Goal: Information Seeking & Learning: Find specific fact

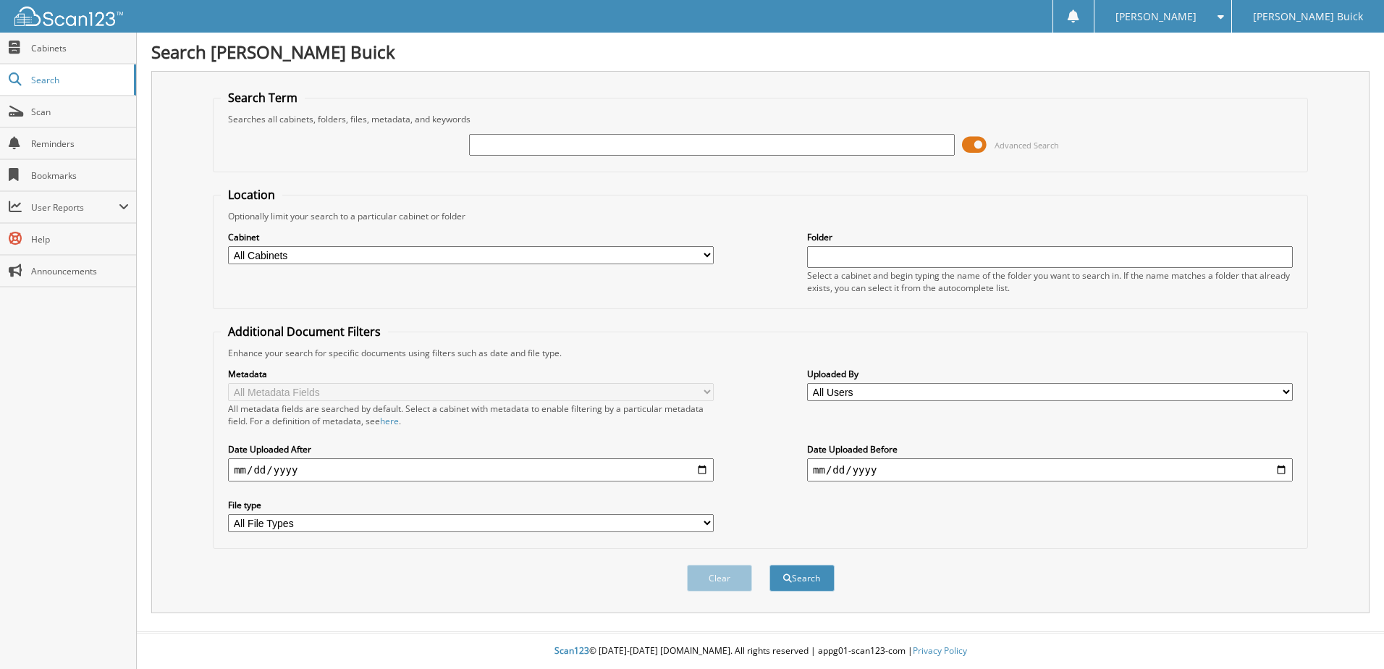
click at [550, 140] on input "text" at bounding box center [712, 145] width 486 height 22
type input "c80088"
click at [769, 564] on button "Search" at bounding box center [801, 577] width 65 height 27
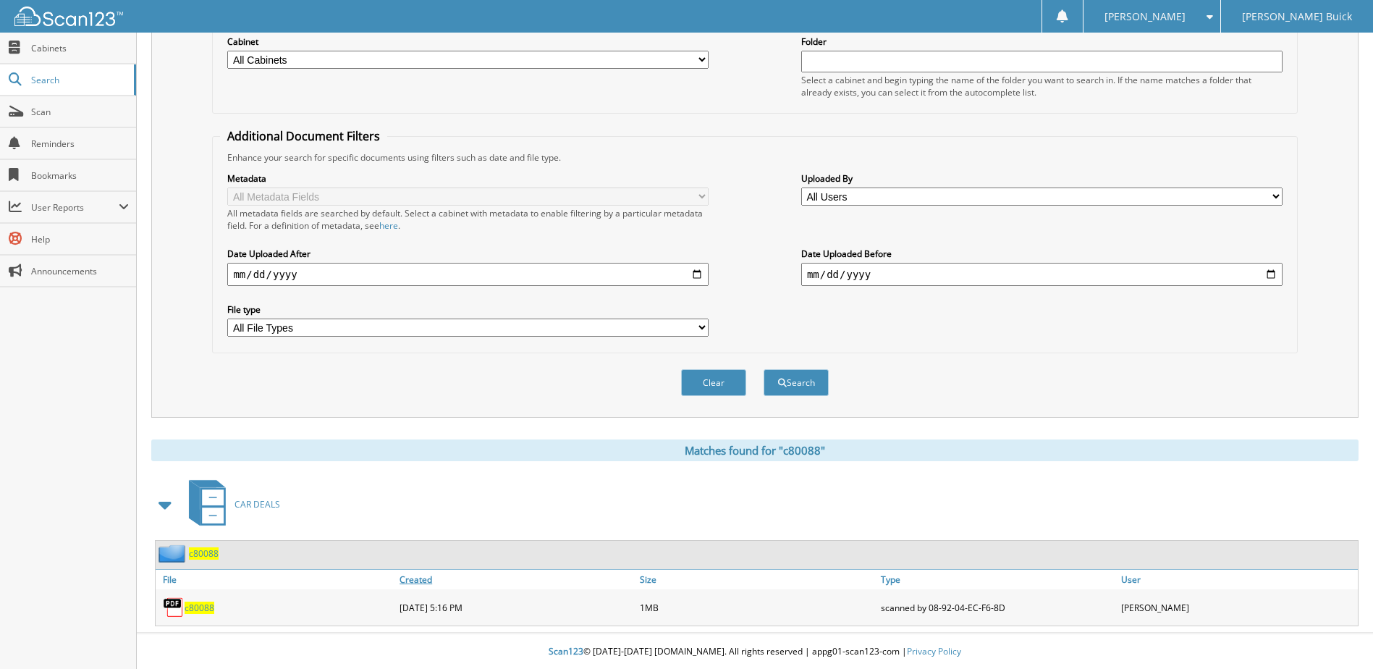
scroll to position [197, 0]
click at [204, 605] on span "c80088" at bounding box center [200, 607] width 30 height 12
click at [197, 602] on span "c80088" at bounding box center [200, 607] width 30 height 12
click at [202, 609] on span "c80088" at bounding box center [200, 607] width 30 height 12
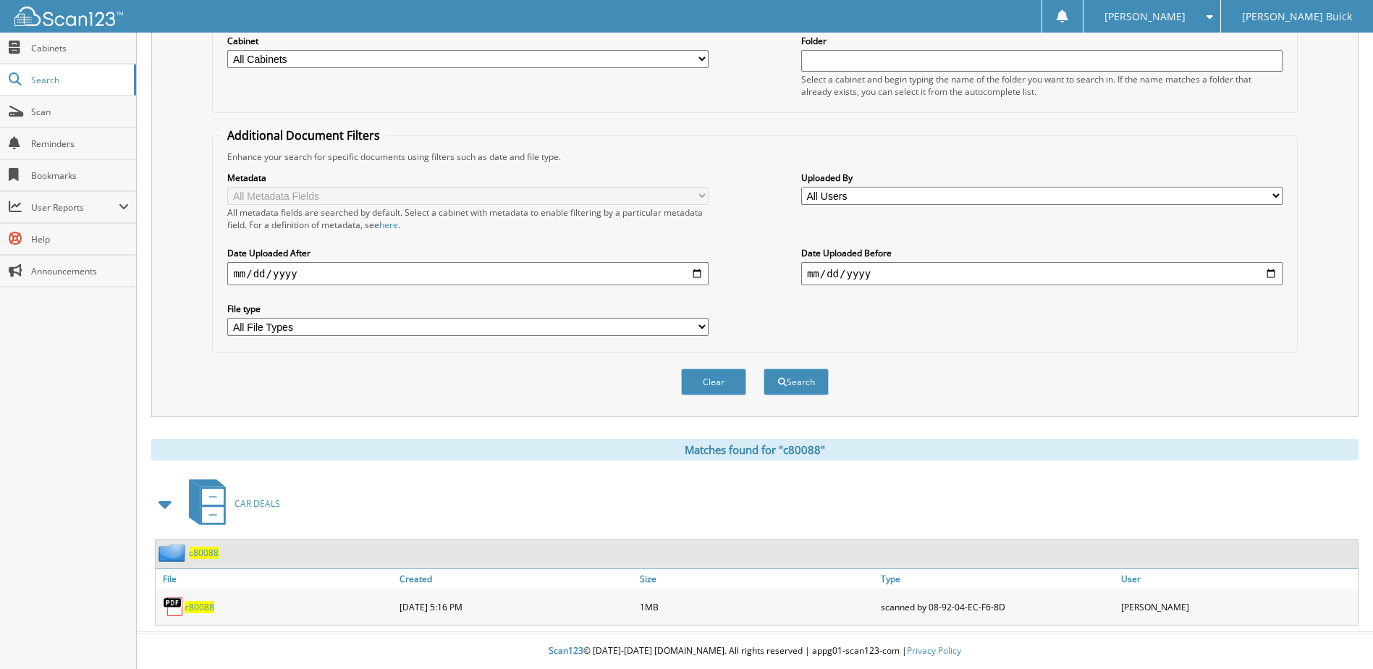
click at [202, 609] on span "c80088" at bounding box center [200, 607] width 30 height 12
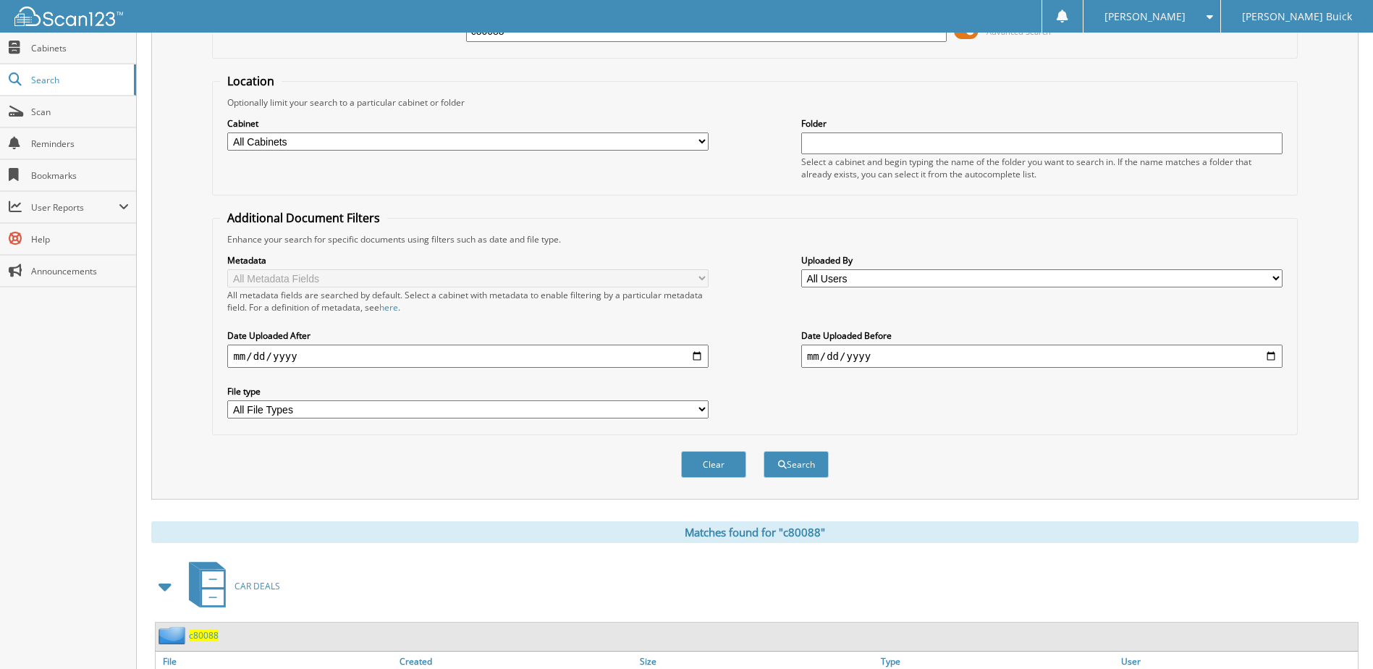
scroll to position [0, 0]
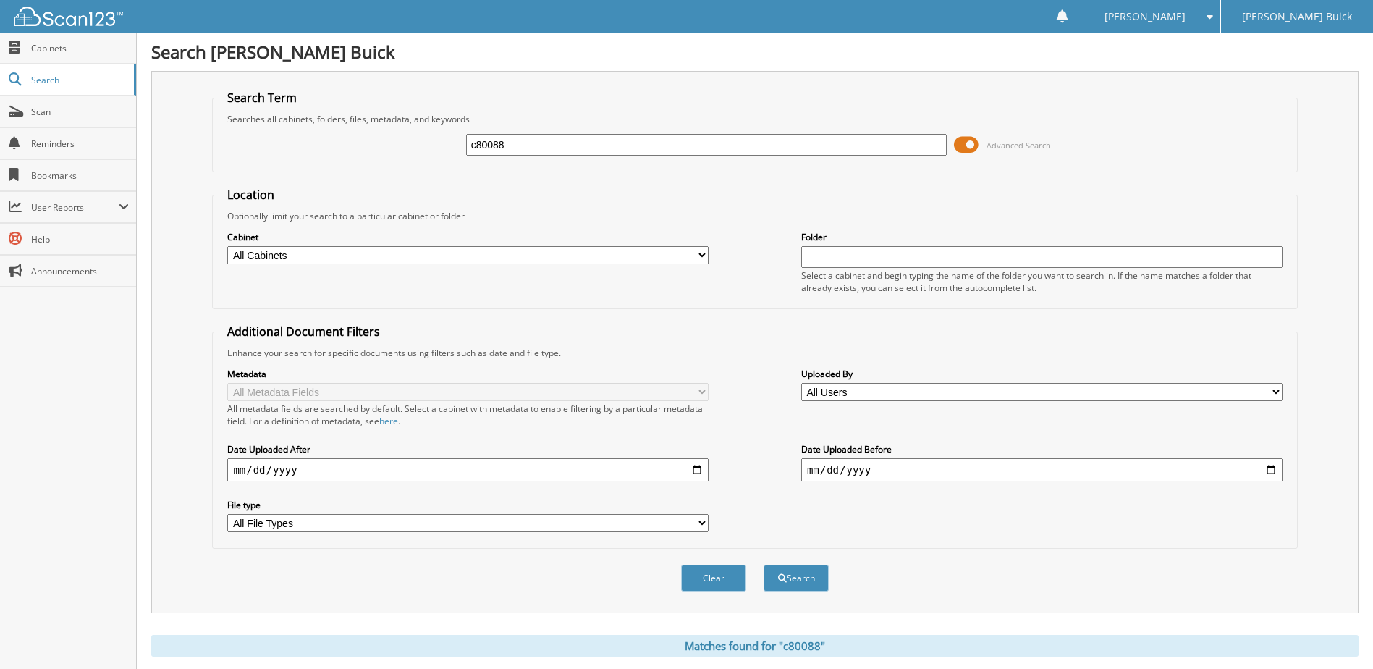
click at [730, 132] on div "c80088" at bounding box center [706, 144] width 481 height 25
click at [729, 131] on div "c80088 Advanced Search" at bounding box center [754, 144] width 1069 height 39
click at [719, 139] on input "c80088" at bounding box center [706, 145] width 481 height 22
type input "c"
paste input "161137"
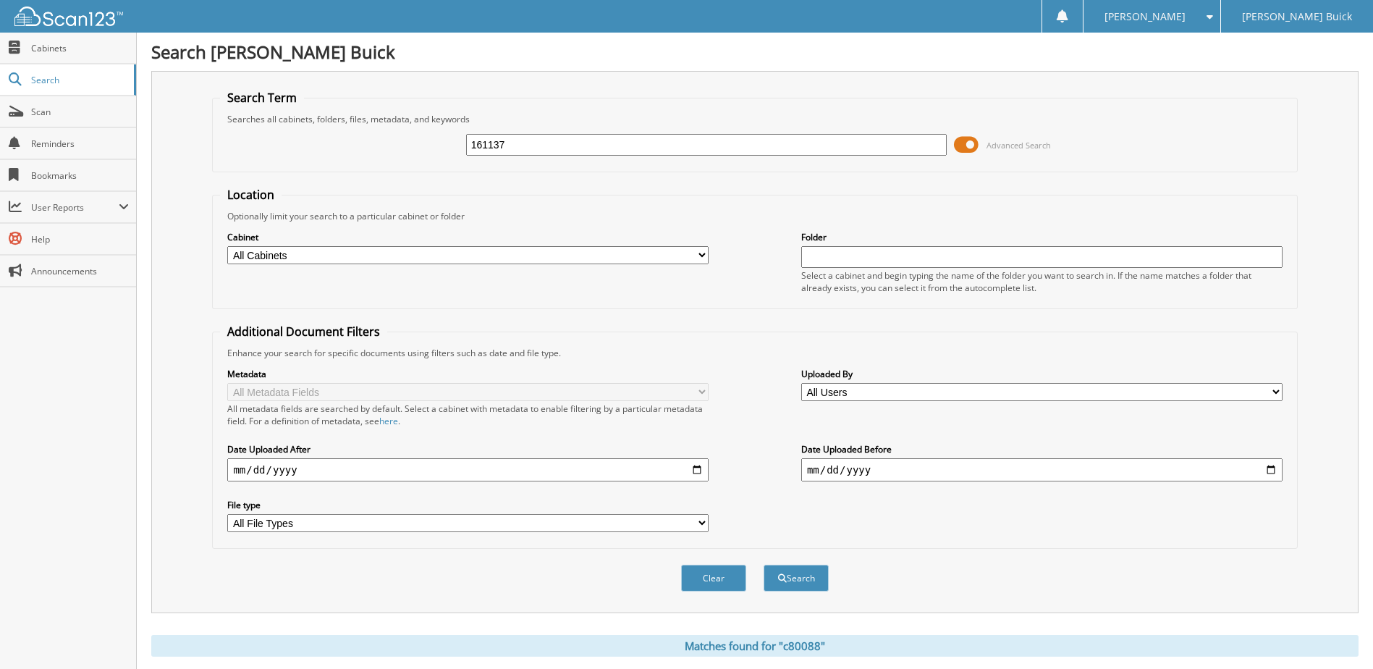
type input "161137"
click at [763, 564] on button "Search" at bounding box center [795, 577] width 65 height 27
click at [515, 140] on input "161137" at bounding box center [706, 145] width 481 height 22
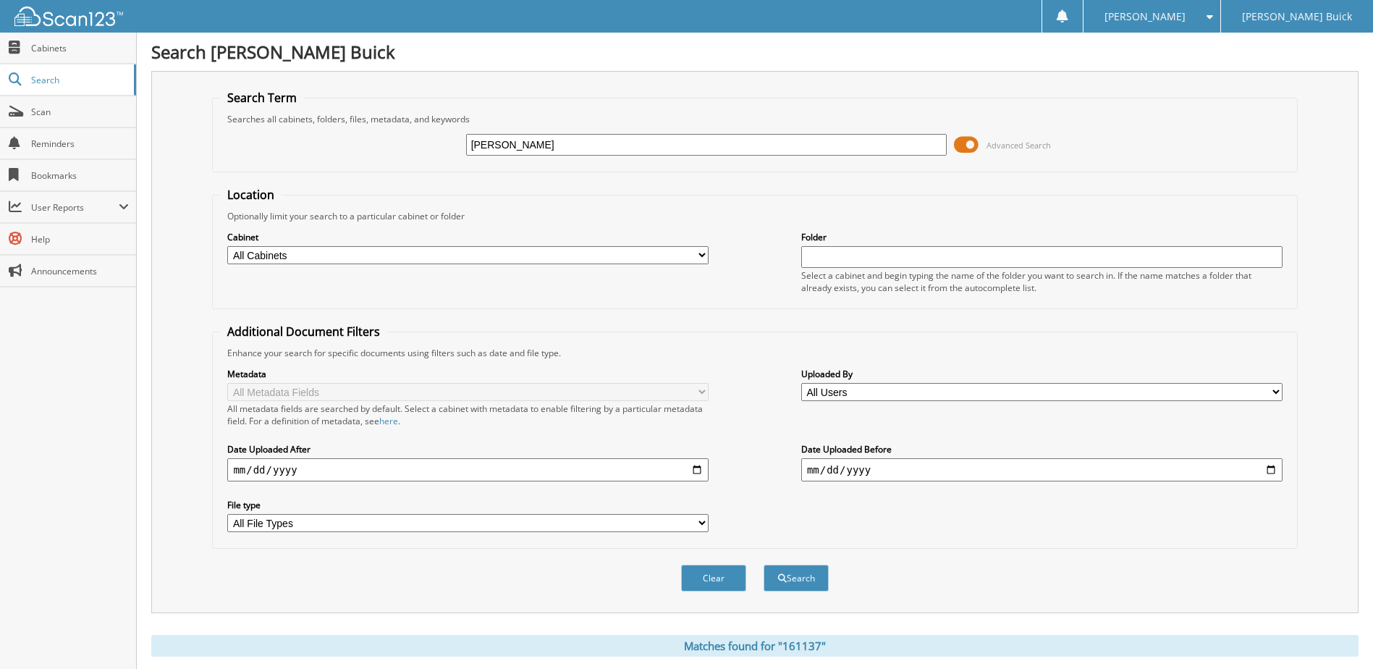
type input "[PERSON_NAME]"
click at [763, 564] on button "Search" at bounding box center [795, 577] width 65 height 27
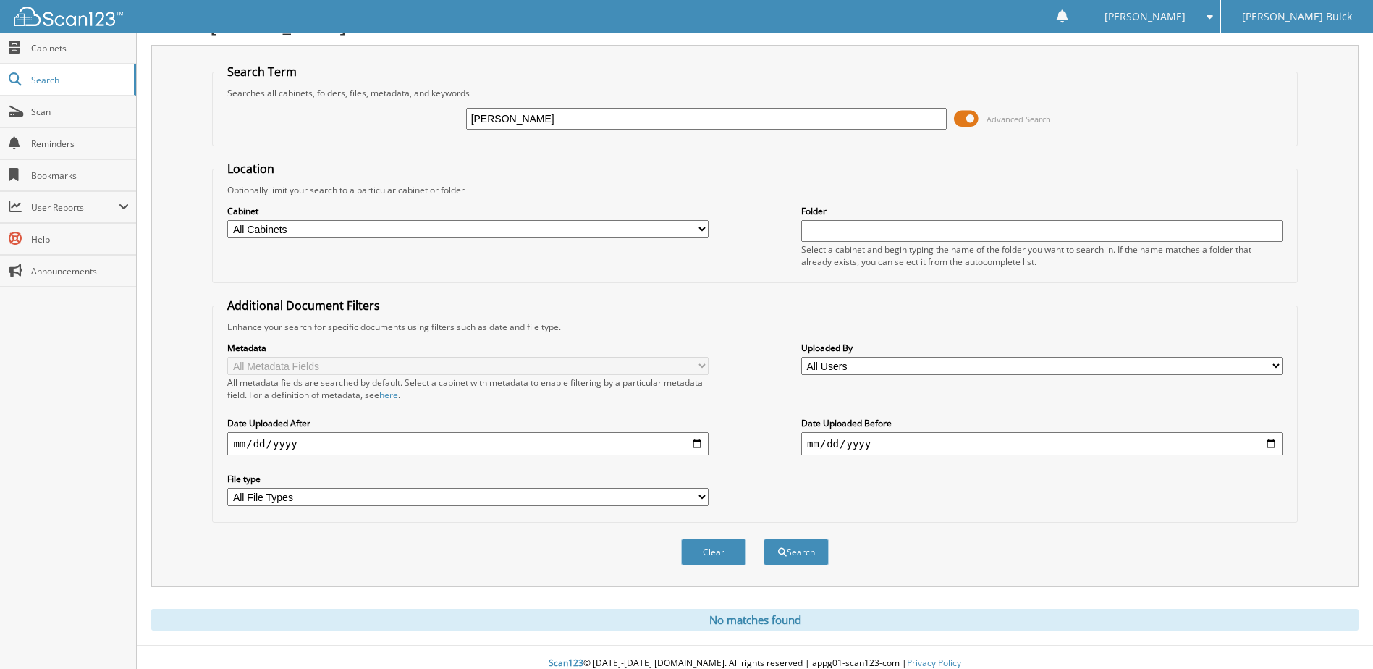
scroll to position [39, 0]
